Goal: Complete application form

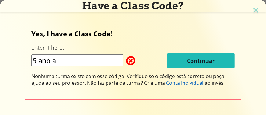
scroll to position [12, 0]
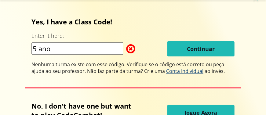
type input "5 ano"
click at [192, 71] on span "Conta Individual" at bounding box center [184, 71] width 37 height 7
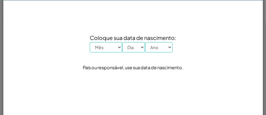
click at [116, 48] on select "Mês Janeiro Fevereiro Março Abril Maio Junho Julho Agosto Setembro Outubro Nove…" at bounding box center [106, 47] width 32 height 10
select select "9"
click at [90, 42] on select "Mês Janeiro Fevereiro Março Abril Maio Junho Julho Agosto Setembro Outubro Nove…" at bounding box center [106, 47] width 32 height 10
click at [137, 45] on select "Dia 1 2 3 4 5 6 7 8 9 10 11 12 13 14 15 16 17 18 19 20 21 22 23 24 25 26 27 28 …" at bounding box center [133, 47] width 23 height 10
select select "18"
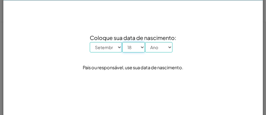
click at [122, 42] on select "Dia 1 2 3 4 5 6 7 8 9 10 11 12 13 14 15 16 17 18 19 20 21 22 23 24 25 26 27 28 …" at bounding box center [133, 47] width 23 height 10
click at [167, 45] on select "Ano 2025 2024 2023 2022 2021 2020 2019 2018 2017 2016 2015 2014 2013 2012 2011 …" at bounding box center [158, 47] width 27 height 10
click at [145, 42] on select "Ano 2025 2024 2023 2022 2021 2020 2019 2018 2017 2016 2015 2014 2013 2012 2011 …" at bounding box center [158, 47] width 27 height 10
click at [166, 45] on select "Ano 2025 2024 2023 2022 2021 2020 2019 2018 2017 2016 2015 2014 2013 2012 2011 …" at bounding box center [158, 47] width 27 height 10
select select "2014"
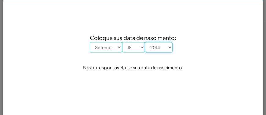
click at [145, 42] on select "Ano 2025 2024 2023 2022 2021 2020 2019 2018 2017 2016 2015 2014 2013 2012 2011 …" at bounding box center [158, 47] width 27 height 10
click at [167, 66] on div "Pais ou responsável, use sua data de nascimento." at bounding box center [133, 67] width 100 height 9
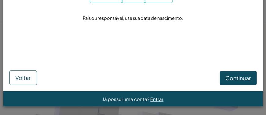
scroll to position [61, 0]
click at [242, 77] on span "Continuar" at bounding box center [237, 77] width 25 height 7
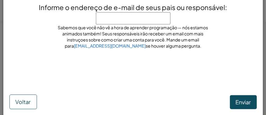
scroll to position [25, 0]
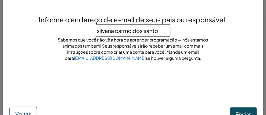
type input "[PERSON_NAME]"
click button "Enviar" at bounding box center [243, 114] width 27 height 14
